Goal: Information Seeking & Learning: Learn about a topic

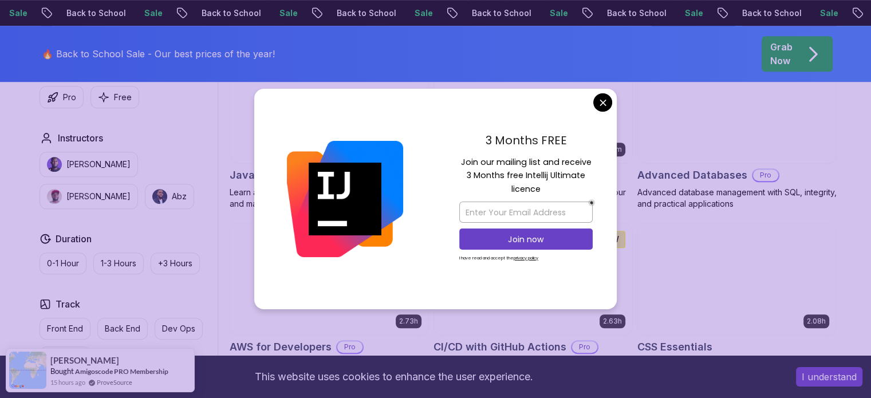
scroll to position [801, 0]
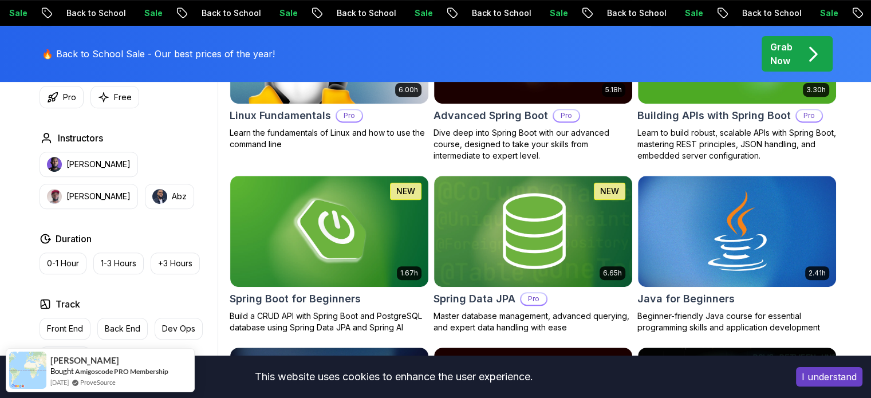
scroll to position [401, 0]
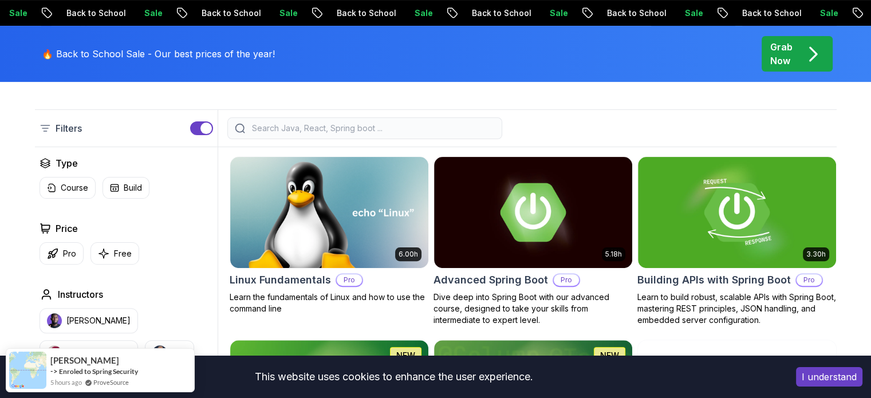
scroll to position [286, 0]
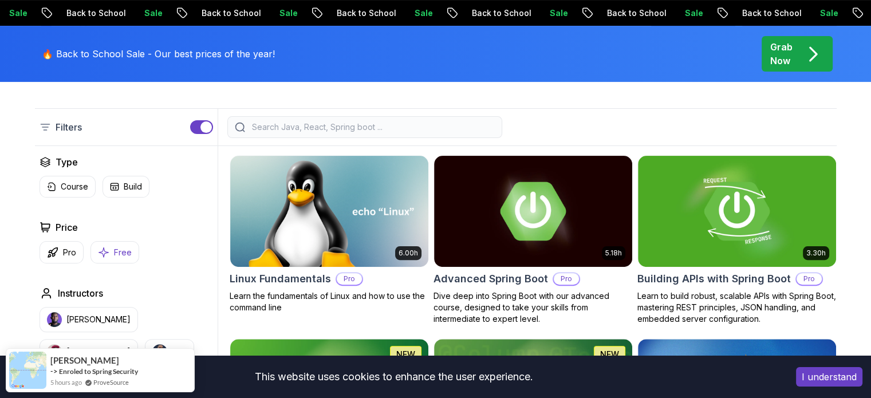
click at [106, 248] on icon "button" at bounding box center [103, 252] width 11 height 12
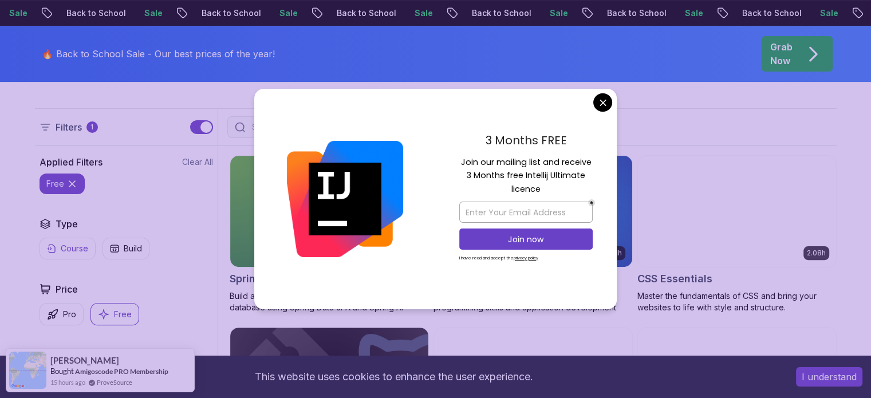
scroll to position [401, 0]
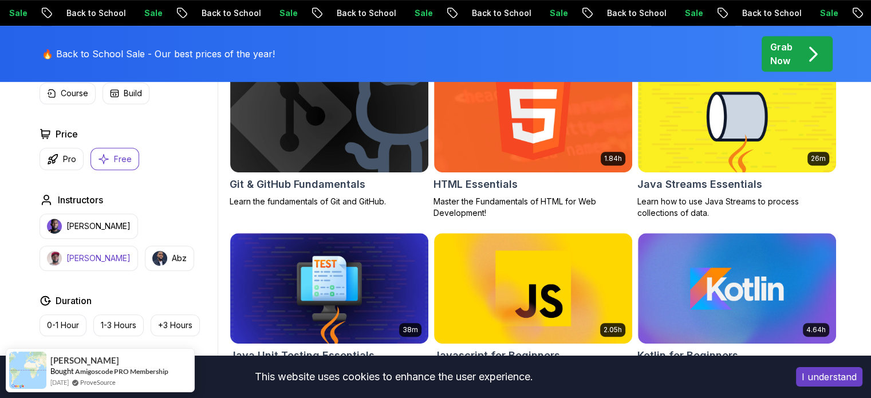
scroll to position [458, 0]
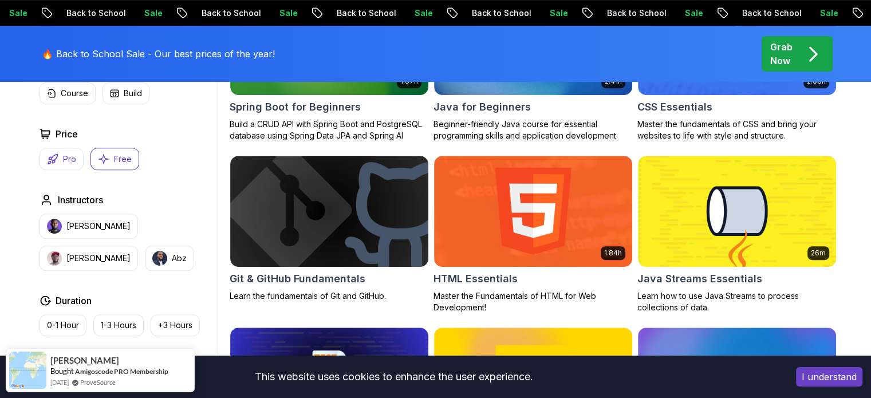
click at [63, 154] on p "Pro" at bounding box center [69, 158] width 13 height 11
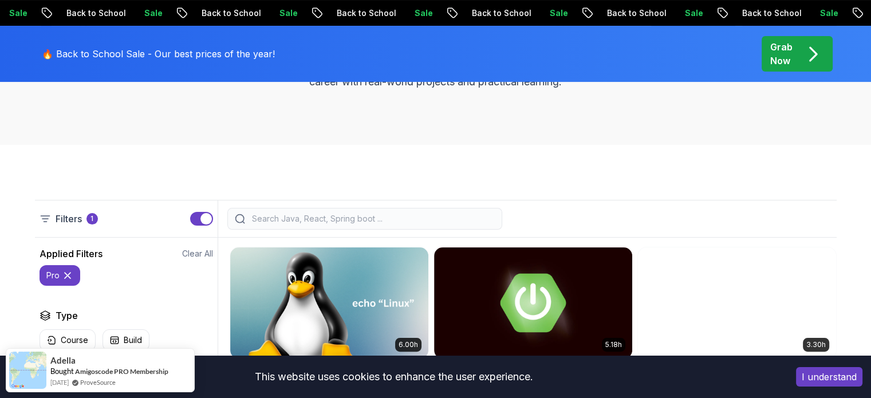
scroll to position [343, 0]
